Goal: Check status

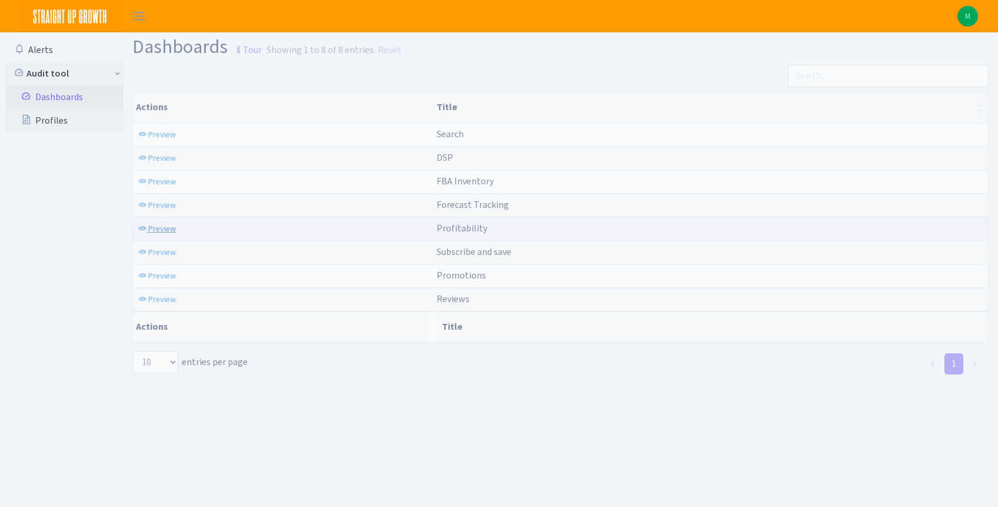
click at [164, 225] on span "Preview" at bounding box center [162, 228] width 28 height 11
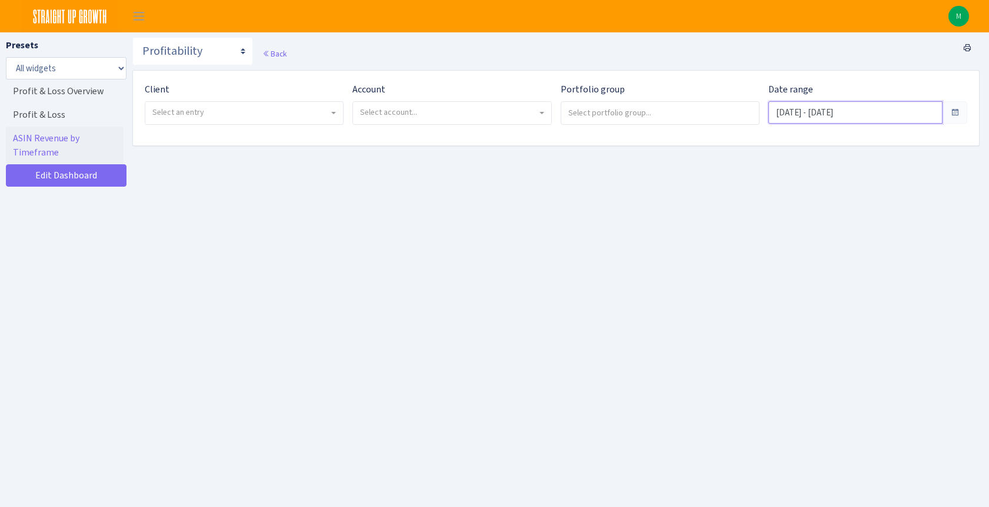
click at [832, 115] on input "Jul 18, 2025 - Aug 16, 2025" at bounding box center [855, 112] width 174 height 22
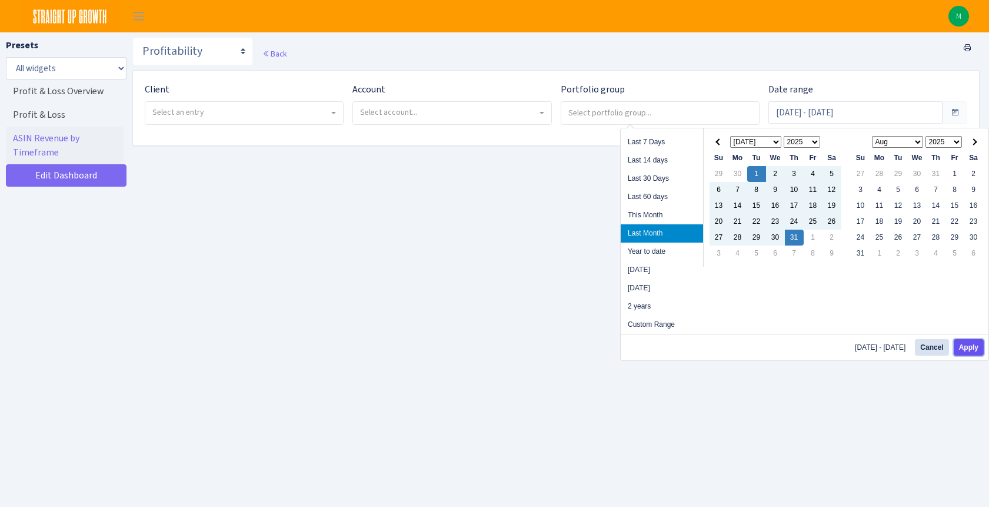
click at [959, 346] on button "Apply" at bounding box center [969, 347] width 30 height 16
type input "[DATE] - [DATE]"
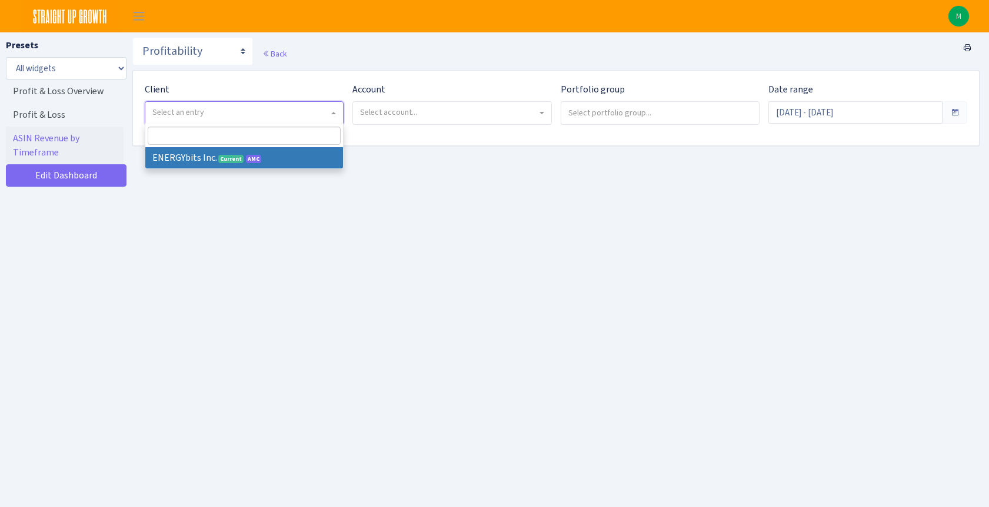
click at [266, 117] on span "Select an entry" at bounding box center [240, 112] width 176 height 12
select select "298"
select select
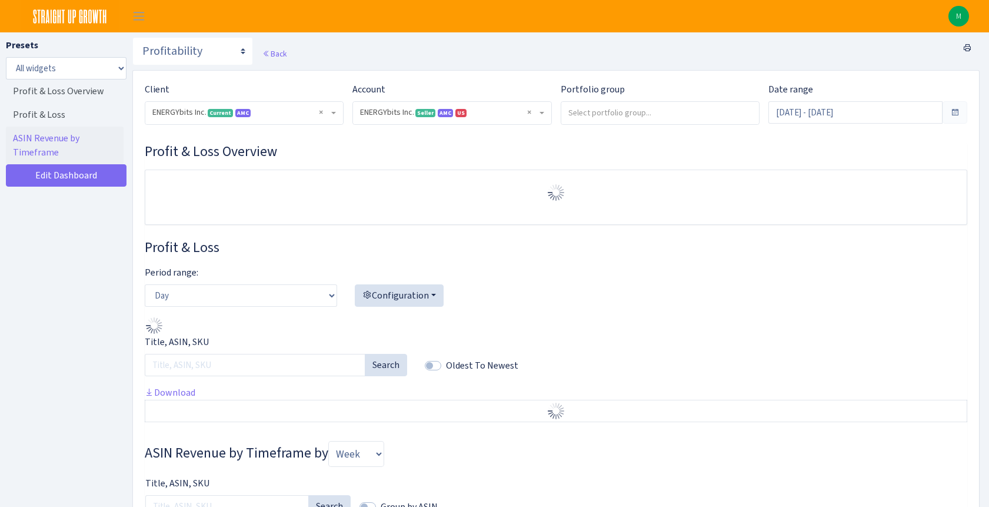
select select "416446232500569"
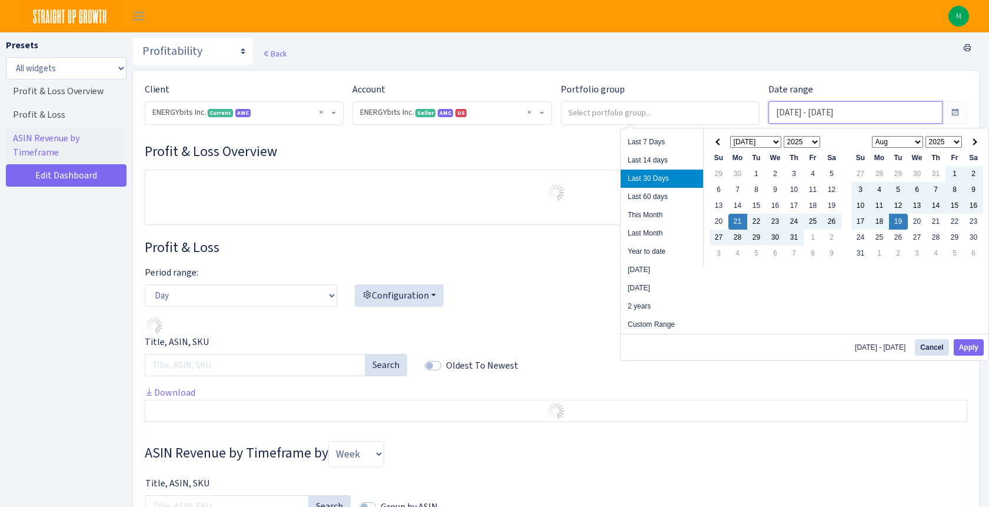
click at [856, 115] on input "Jul 21, 2025 - Aug 19, 2025" at bounding box center [855, 112] width 174 height 22
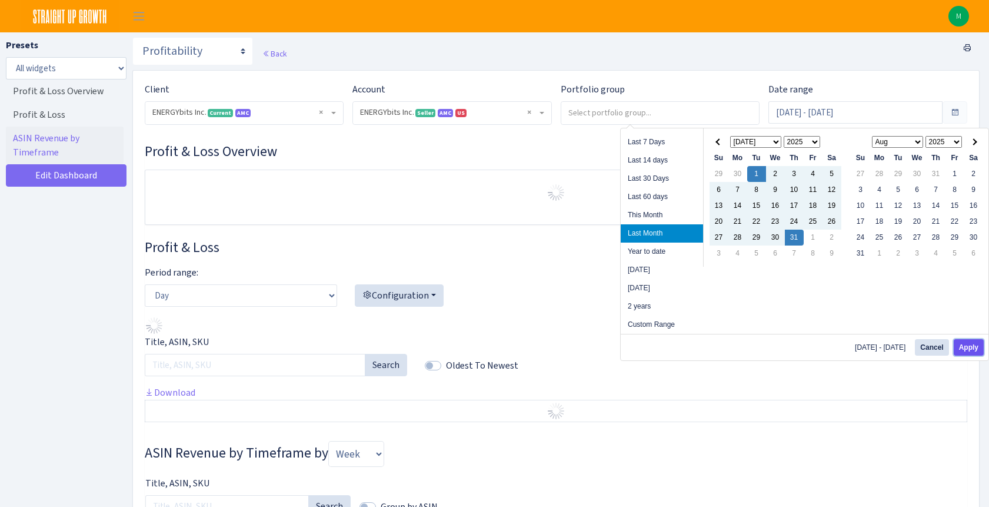
click at [970, 348] on button "Apply" at bounding box center [969, 347] width 30 height 16
type input "[DATE] - [DATE]"
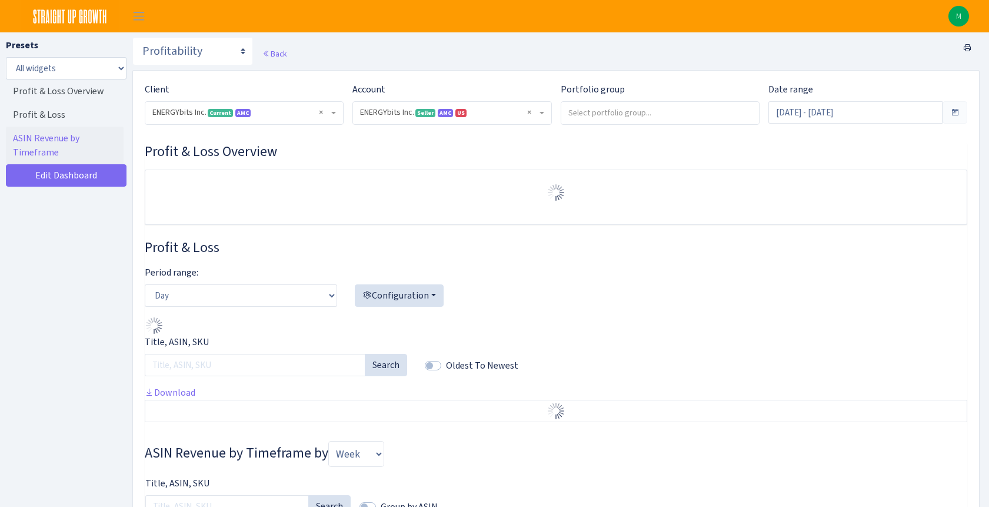
select select "416446232500569"
